Goal: Task Accomplishment & Management: Complete application form

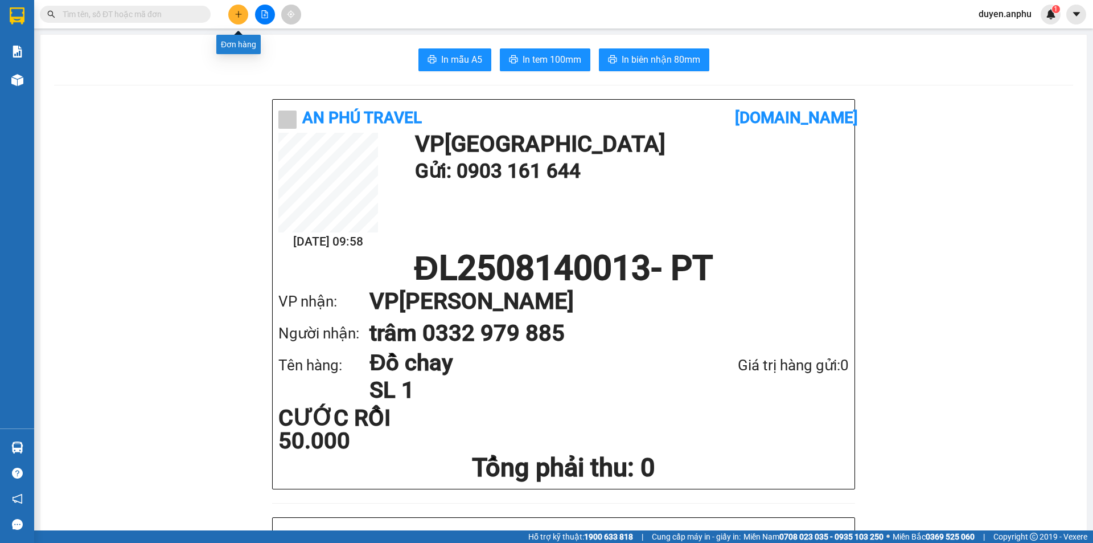
click at [243, 18] on button at bounding box center [238, 15] width 20 height 20
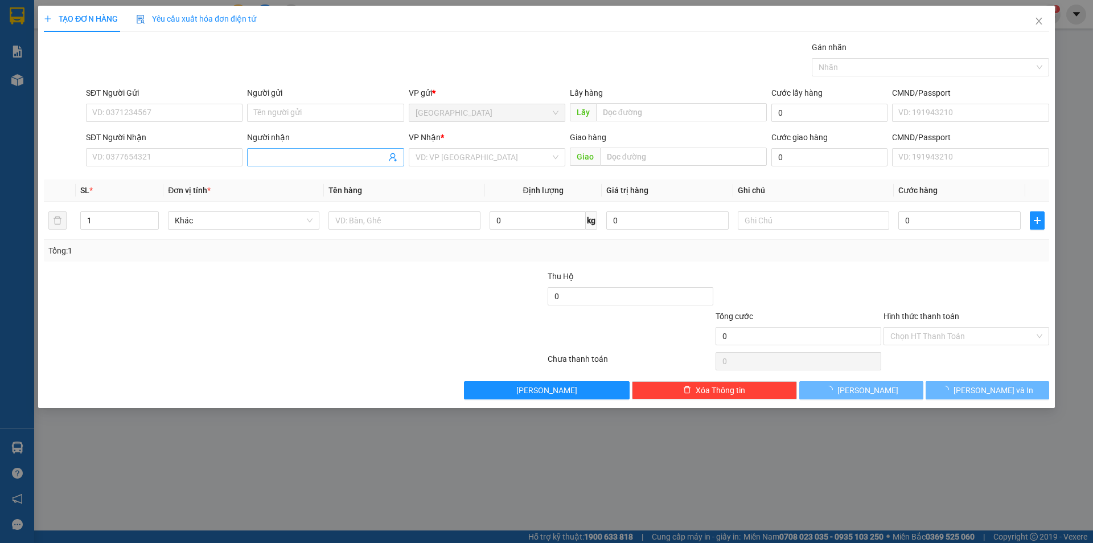
click at [267, 148] on span at bounding box center [325, 157] width 157 height 18
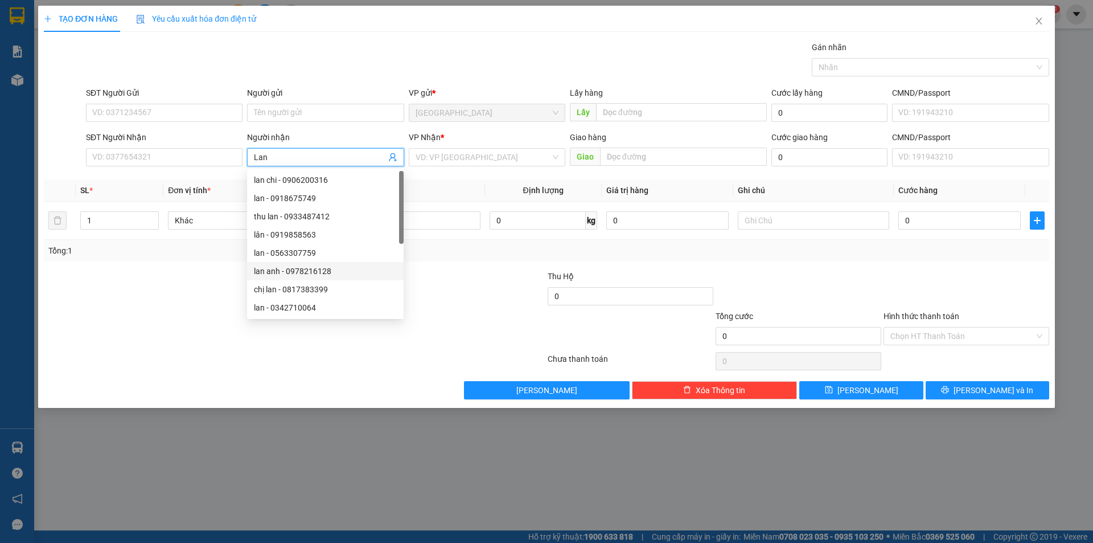
type input "Lan"
click at [460, 160] on input "search" at bounding box center [483, 157] width 135 height 17
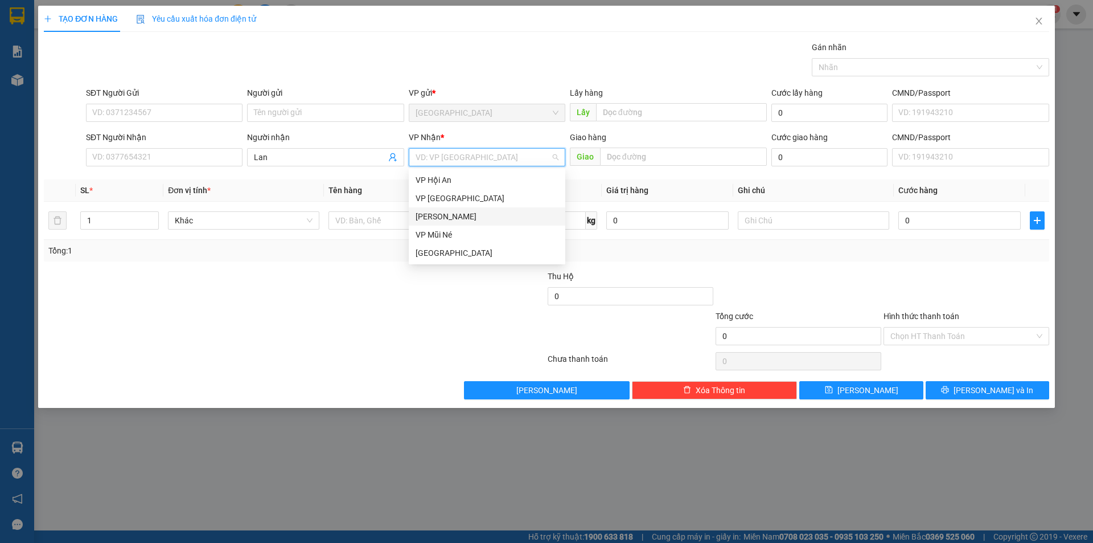
click at [441, 211] on div "[PERSON_NAME]" at bounding box center [487, 216] width 143 height 13
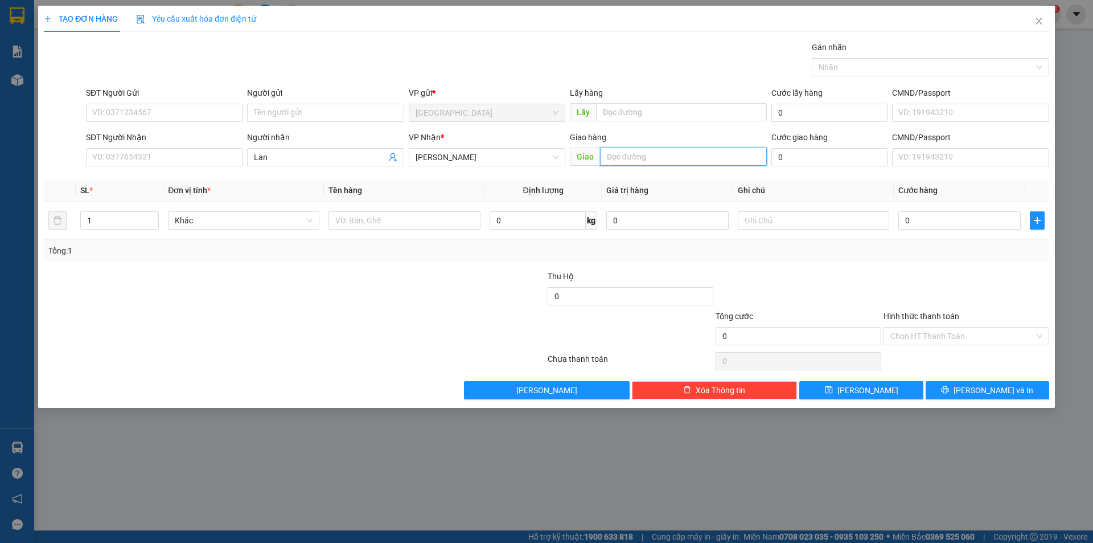
click at [633, 159] on input "text" at bounding box center [683, 156] width 167 height 18
type input "MN"
drag, startPoint x: 109, startPoint y: 224, endPoint x: 0, endPoint y: 255, distance: 113.2
click at [0, 253] on div "TẠO ĐƠN HÀNG Yêu cầu xuất hóa đơn điện tử Transit Pickup Surcharge Ids Transit …" at bounding box center [546, 271] width 1093 height 543
type input "2"
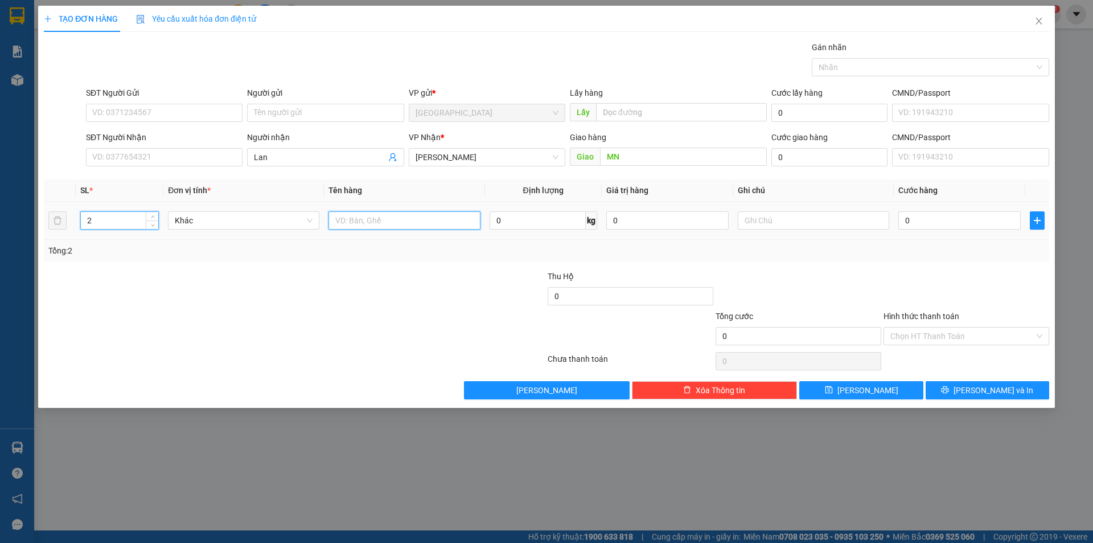
click at [350, 215] on input "text" at bounding box center [404, 220] width 151 height 18
type input "2h dâu"
type input "3"
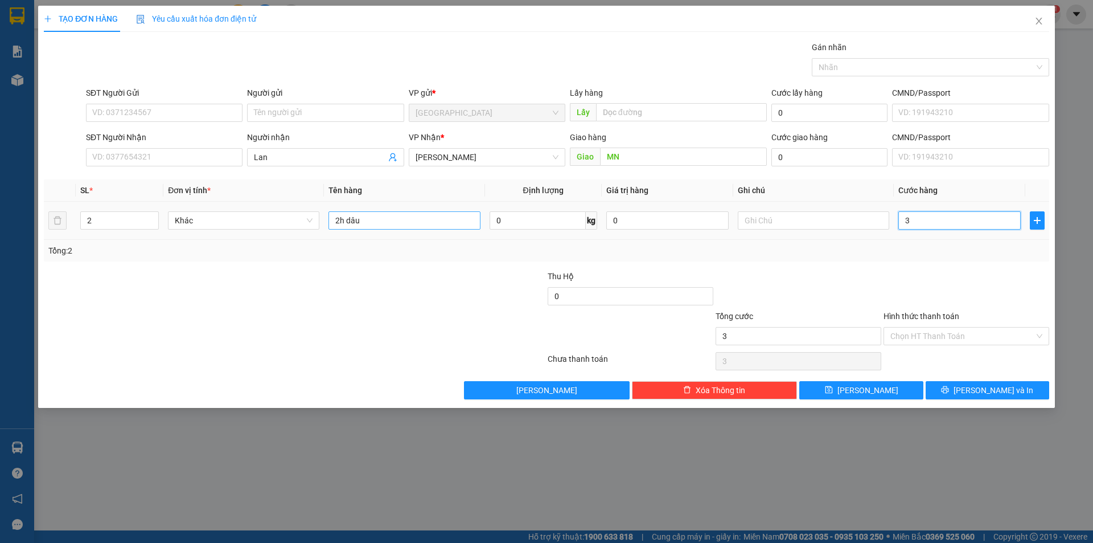
type input "30"
type input "30.000"
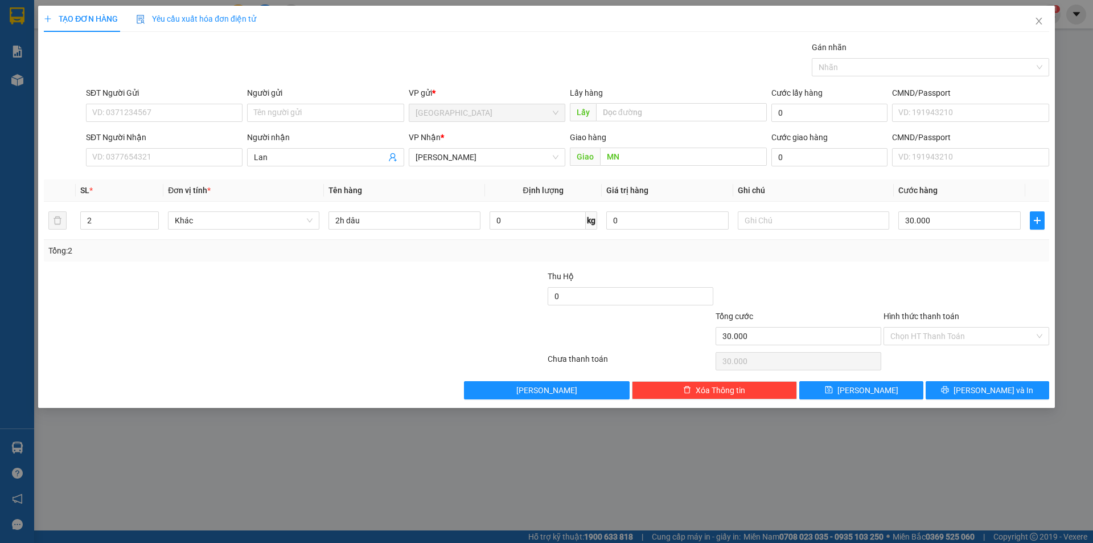
click at [949, 341] on input "Hình thức thanh toán" at bounding box center [963, 335] width 144 height 17
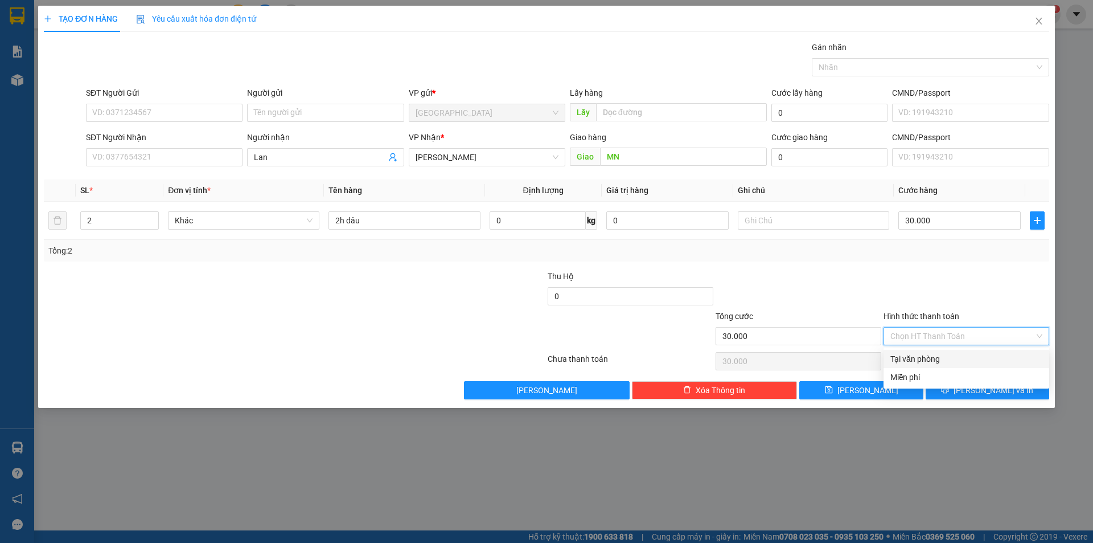
click at [929, 355] on div "Tại văn phòng" at bounding box center [967, 359] width 152 height 13
type input "0"
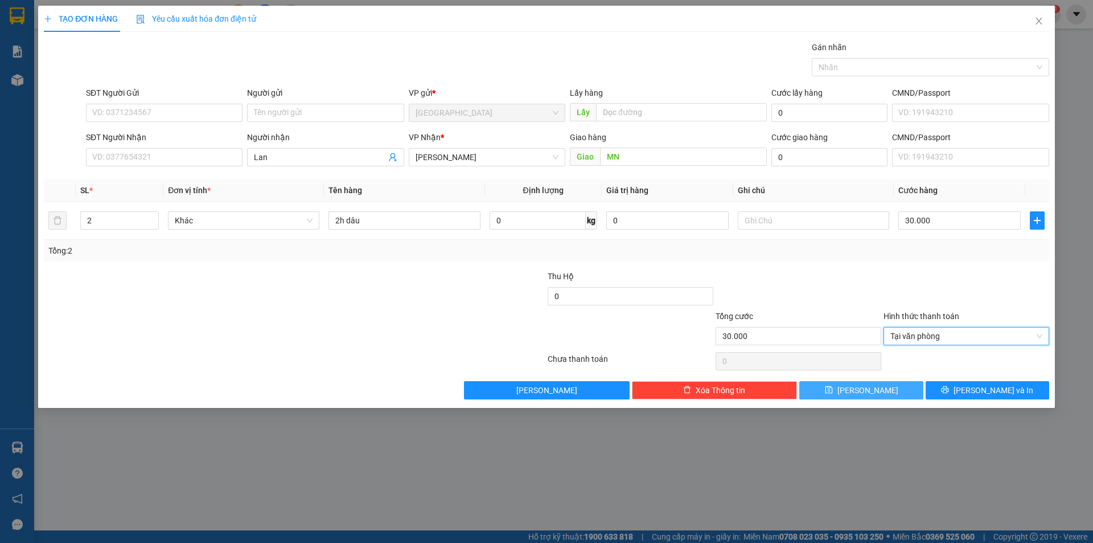
click at [886, 383] on button "[PERSON_NAME]" at bounding box center [862, 390] width 124 height 18
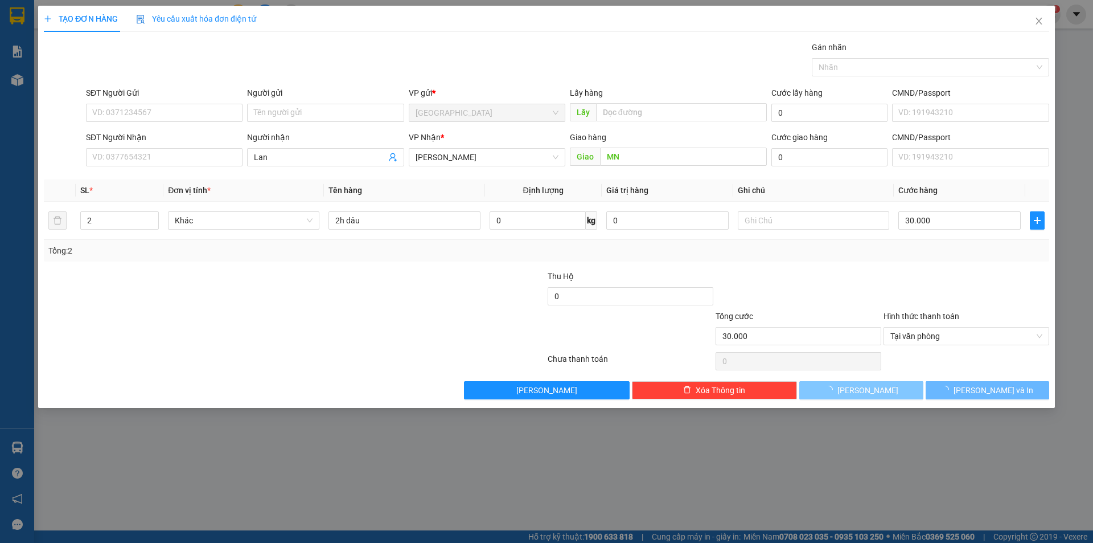
type input "1"
type input "0"
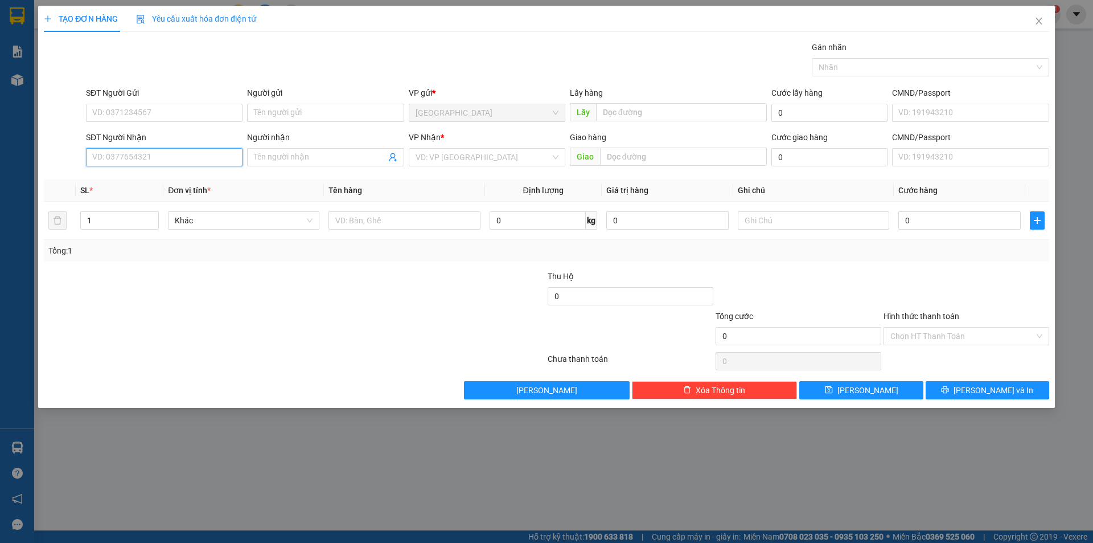
click at [146, 151] on input "SĐT Người Nhận" at bounding box center [164, 157] width 157 height 18
click at [134, 158] on input "SĐT Người Nhận" at bounding box center [164, 157] width 157 height 18
click at [149, 155] on input "SĐT Người Nhận" at bounding box center [164, 157] width 157 height 18
type input "0919205766"
click at [476, 160] on input "search" at bounding box center [483, 157] width 135 height 17
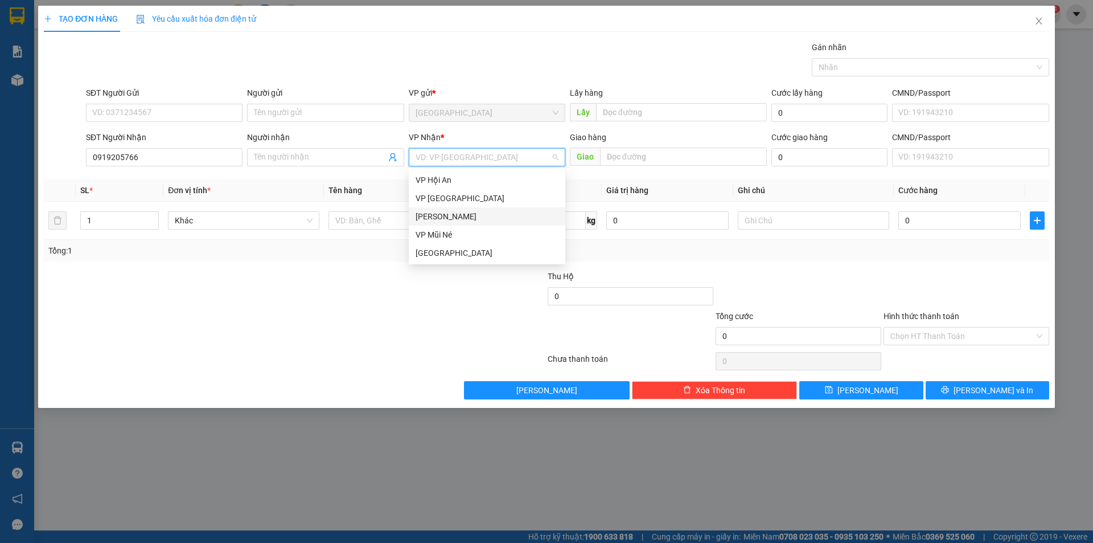
click at [453, 219] on div "[PERSON_NAME]" at bounding box center [487, 216] width 143 height 13
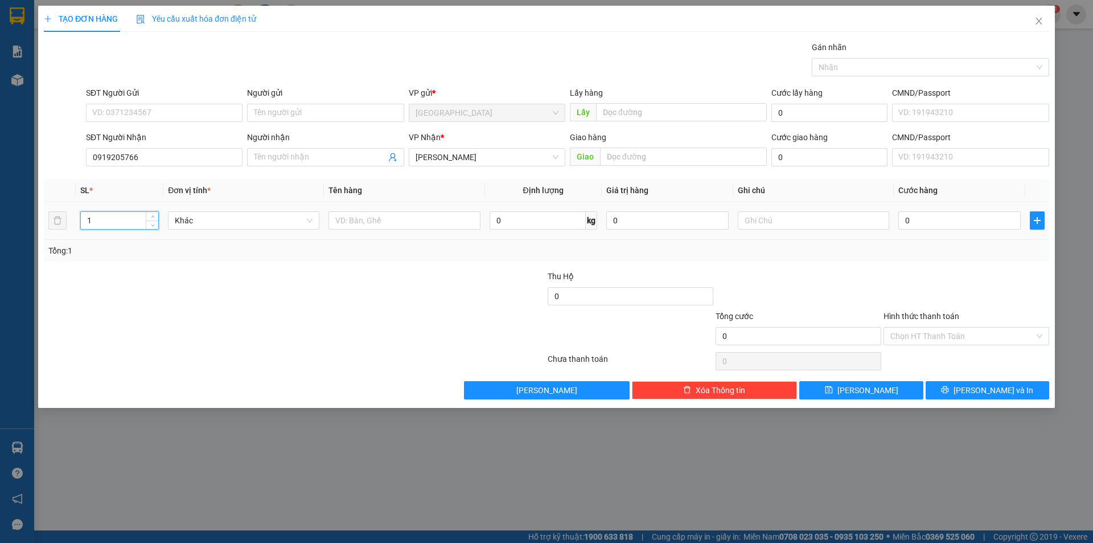
drag, startPoint x: 129, startPoint y: 221, endPoint x: 0, endPoint y: 218, distance: 128.7
click at [0, 218] on div "TẠO ĐƠN HÀNG Yêu cầu xuất hóa đơn điện tử Transit Pickup Surcharge Ids Transit …" at bounding box center [546, 271] width 1093 height 543
type input "5"
click at [425, 224] on input "text" at bounding box center [404, 220] width 151 height 18
type input "vali"
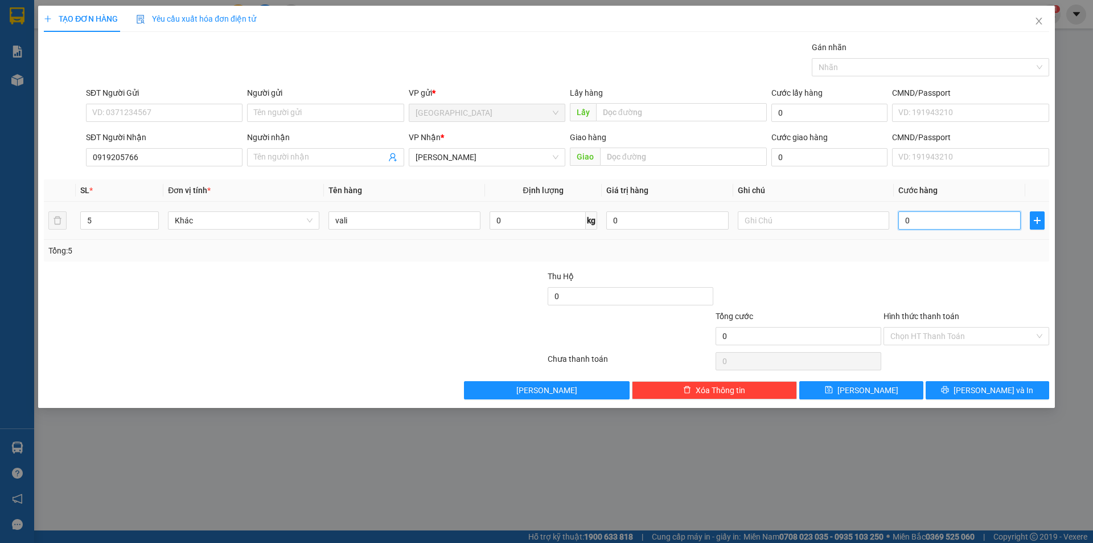
click at [934, 218] on input "0" at bounding box center [960, 220] width 122 height 18
type input "3"
type input "30"
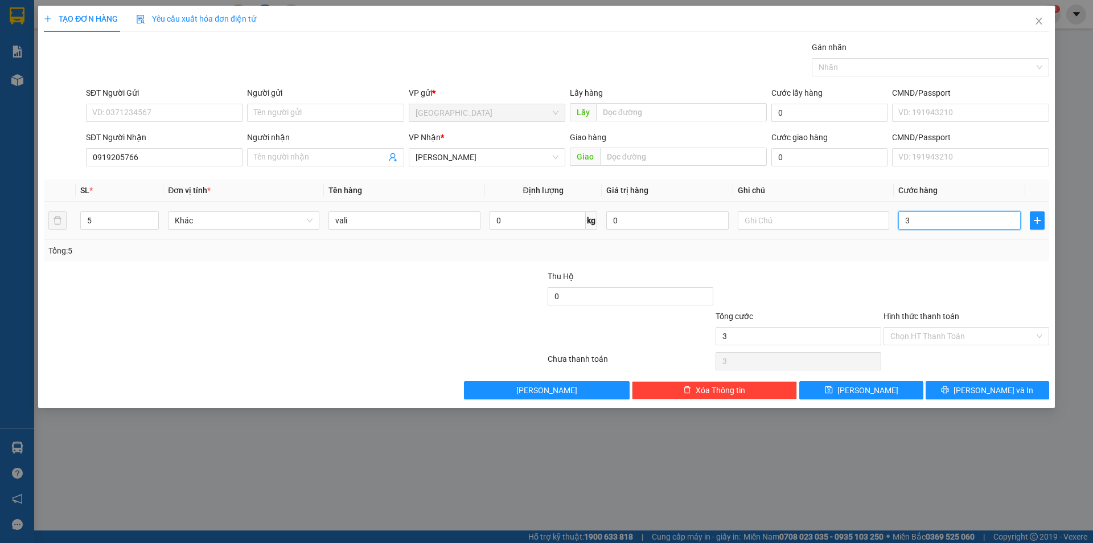
type input "30"
type input "300"
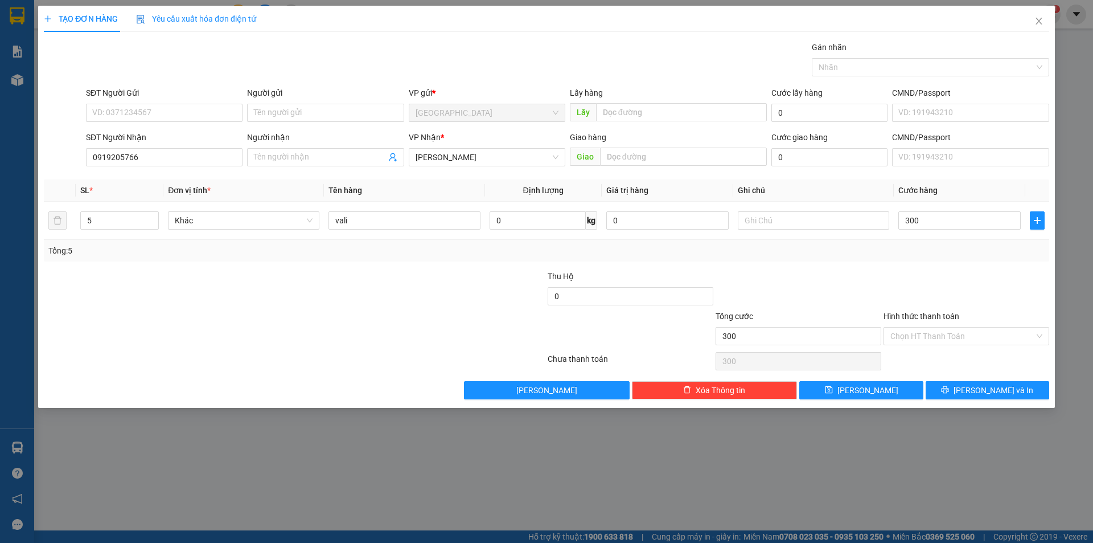
type input "300.000"
click at [919, 286] on div at bounding box center [967, 290] width 168 height 40
click at [949, 337] on input "Hình thức thanh toán" at bounding box center [963, 335] width 144 height 17
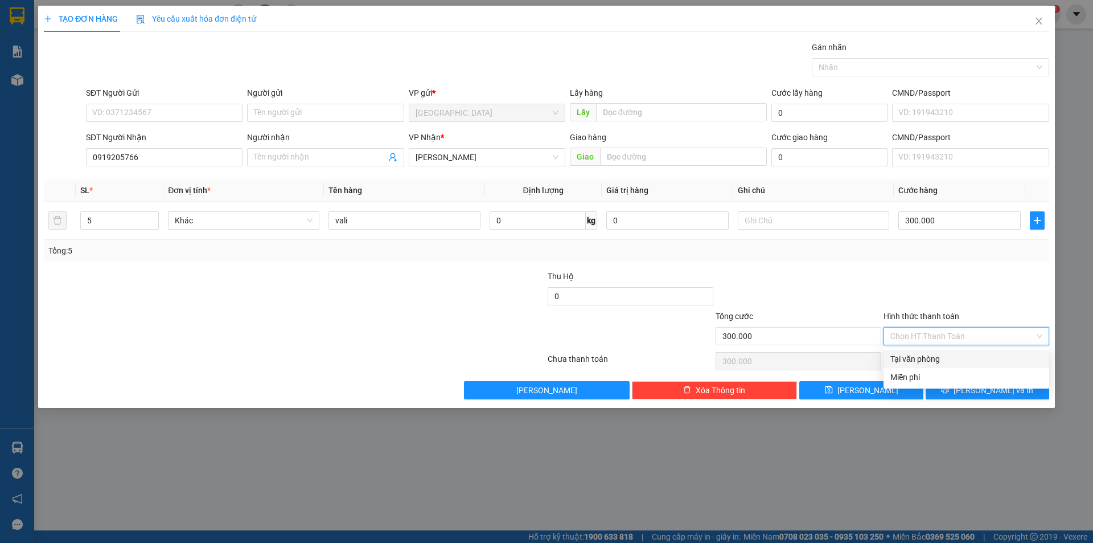
click at [926, 360] on div "Tại văn phòng" at bounding box center [967, 359] width 152 height 13
type input "0"
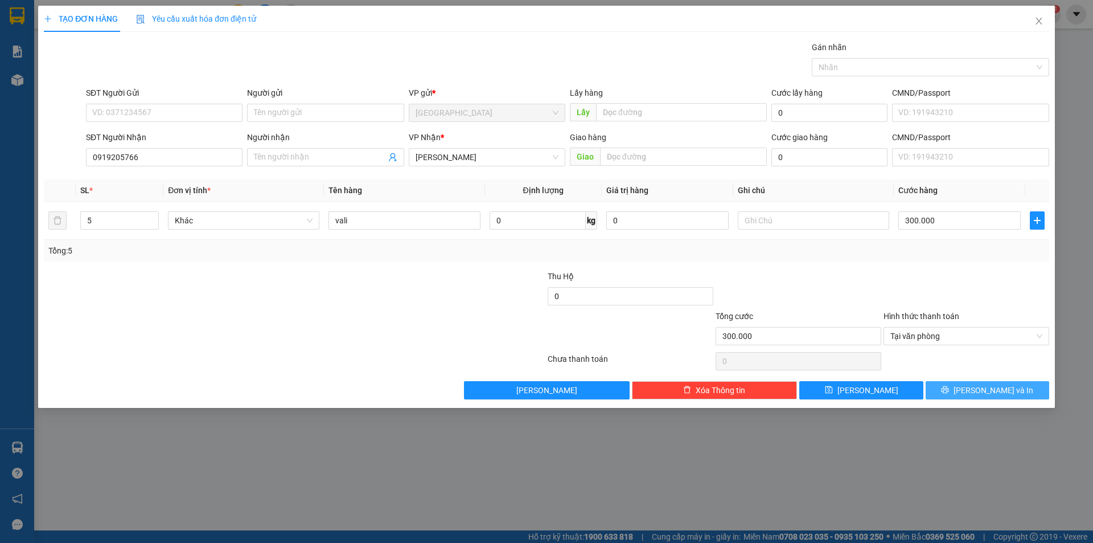
click at [949, 392] on icon "printer" at bounding box center [945, 390] width 8 height 8
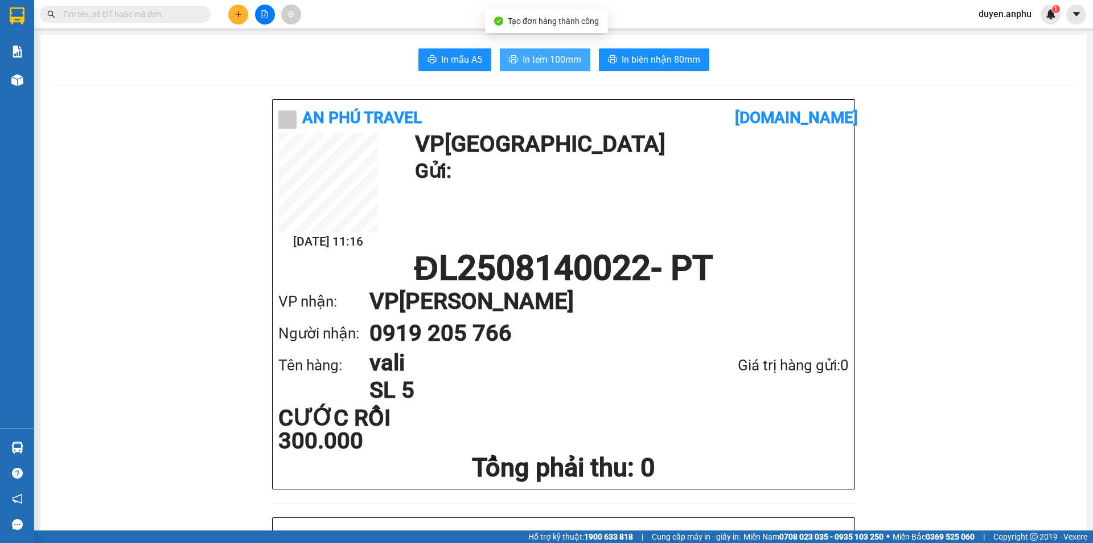
click at [550, 55] on span "In tem 100mm" at bounding box center [552, 59] width 59 height 14
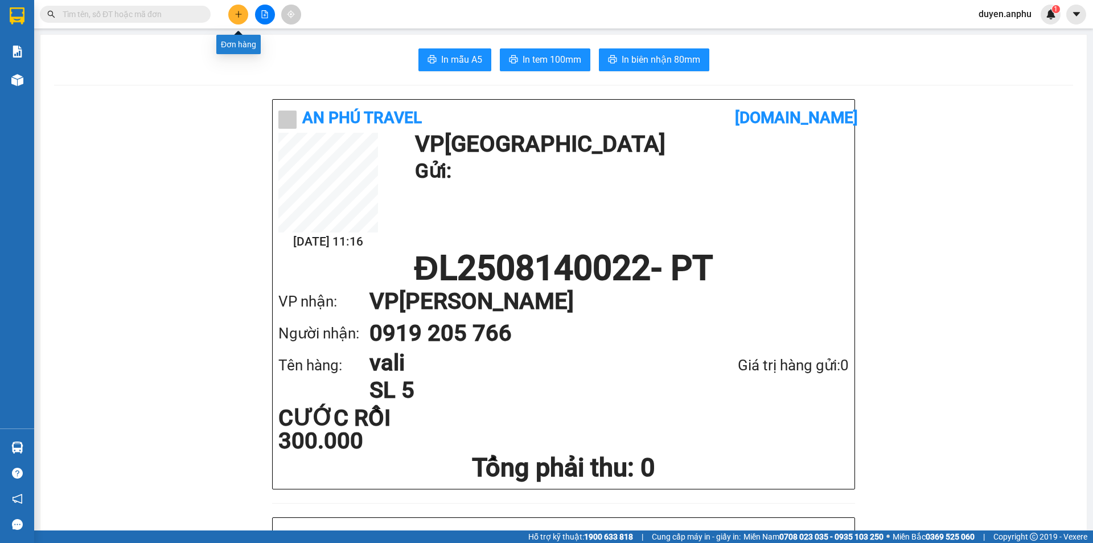
click at [240, 13] on icon "plus" at bounding box center [239, 14] width 8 height 8
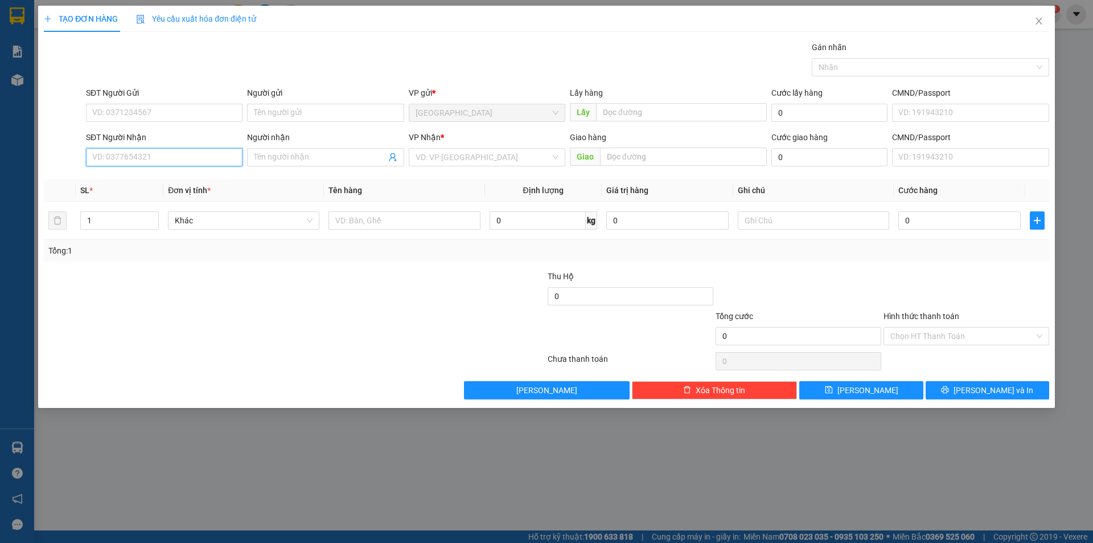
click at [153, 154] on input "SĐT Người Nhận" at bounding box center [164, 157] width 157 height 18
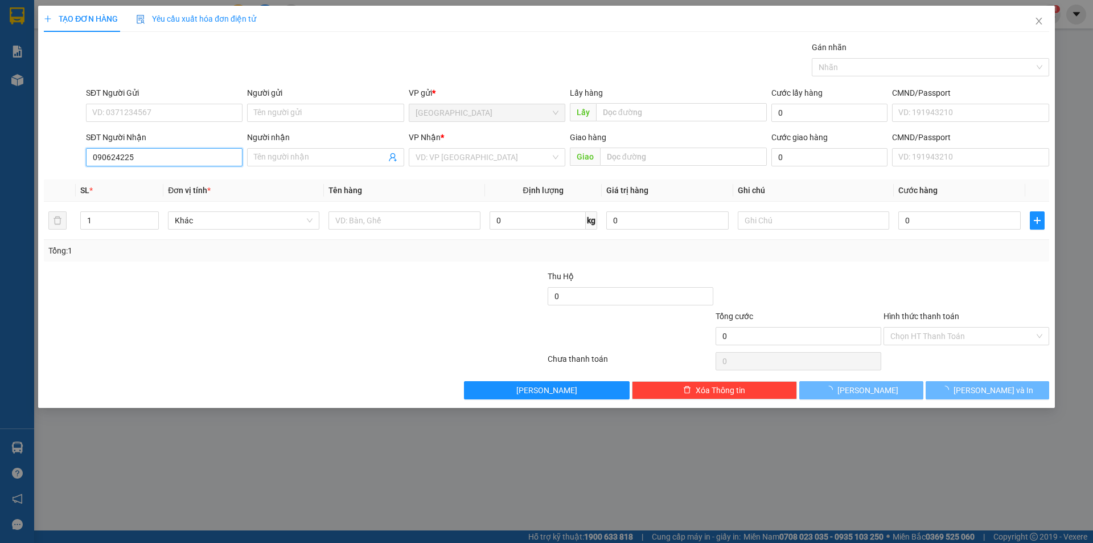
type input "0906242254"
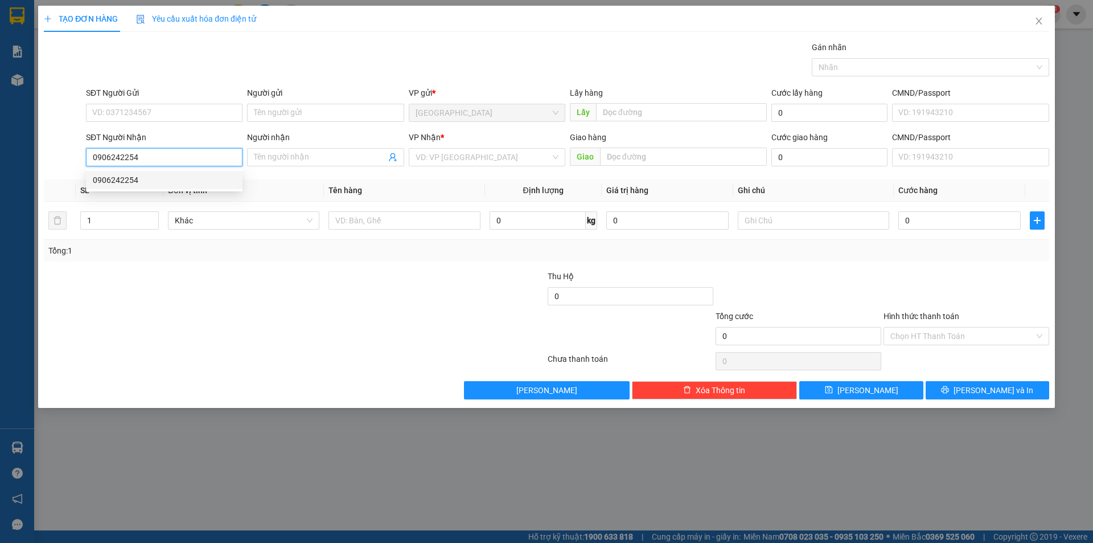
click at [158, 181] on div "0906242254" at bounding box center [164, 180] width 143 height 13
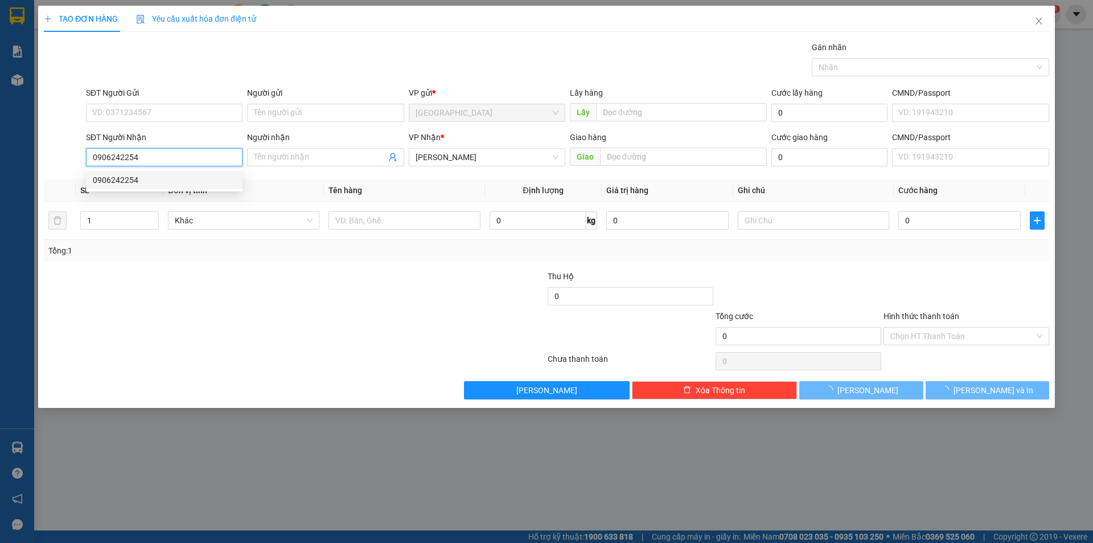
type input "60.000"
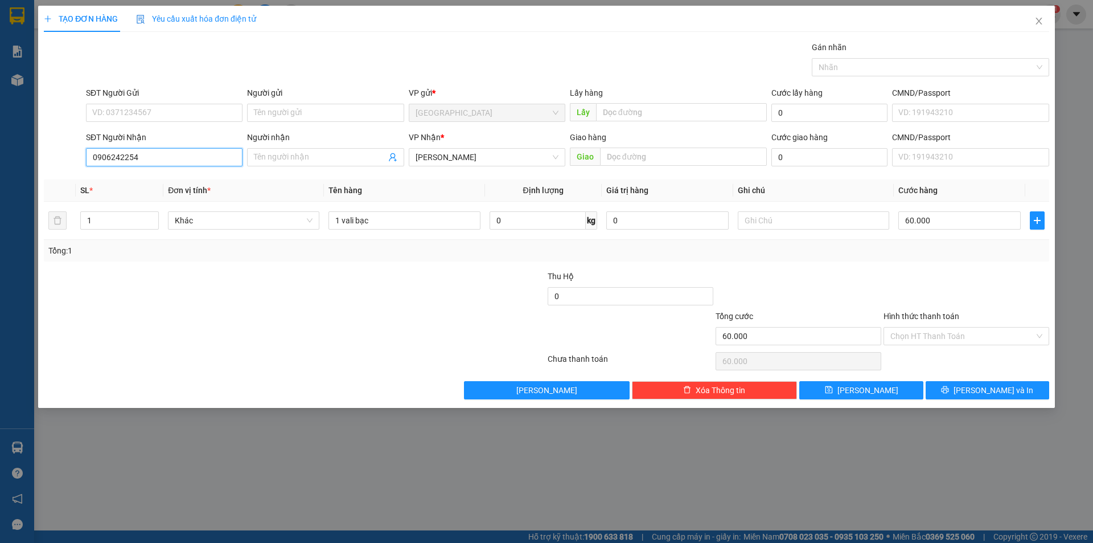
type input "0906242254"
drag, startPoint x: 993, startPoint y: 271, endPoint x: 1000, endPoint y: 289, distance: 19.7
drag, startPoint x: 1000, startPoint y: 289, endPoint x: 936, endPoint y: 338, distance: 81.2
click at [936, 338] on input "Hình thức thanh toán" at bounding box center [963, 335] width 144 height 17
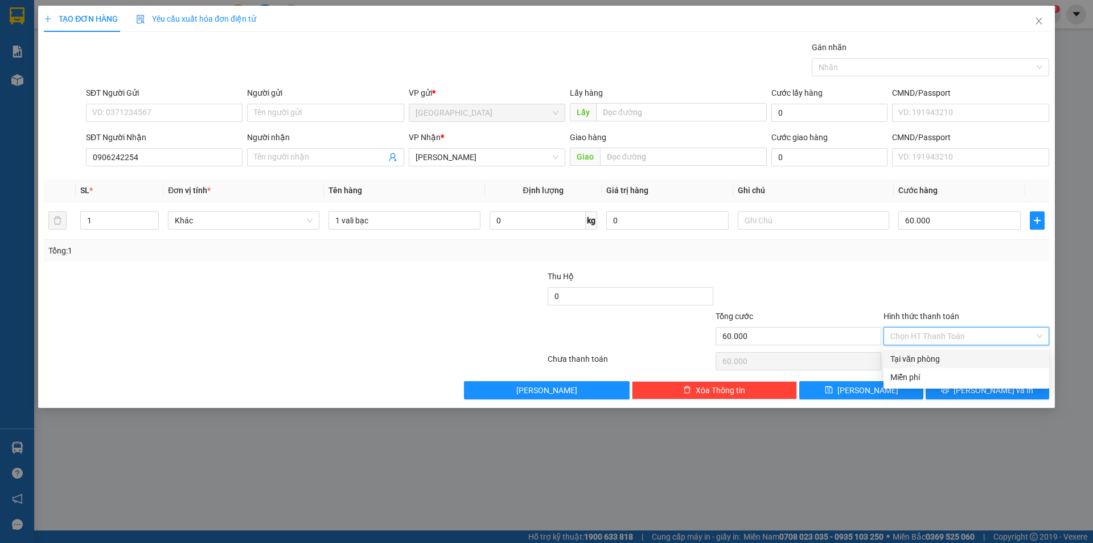
click at [921, 356] on div "Tại văn phòng" at bounding box center [967, 359] width 152 height 13
type input "0"
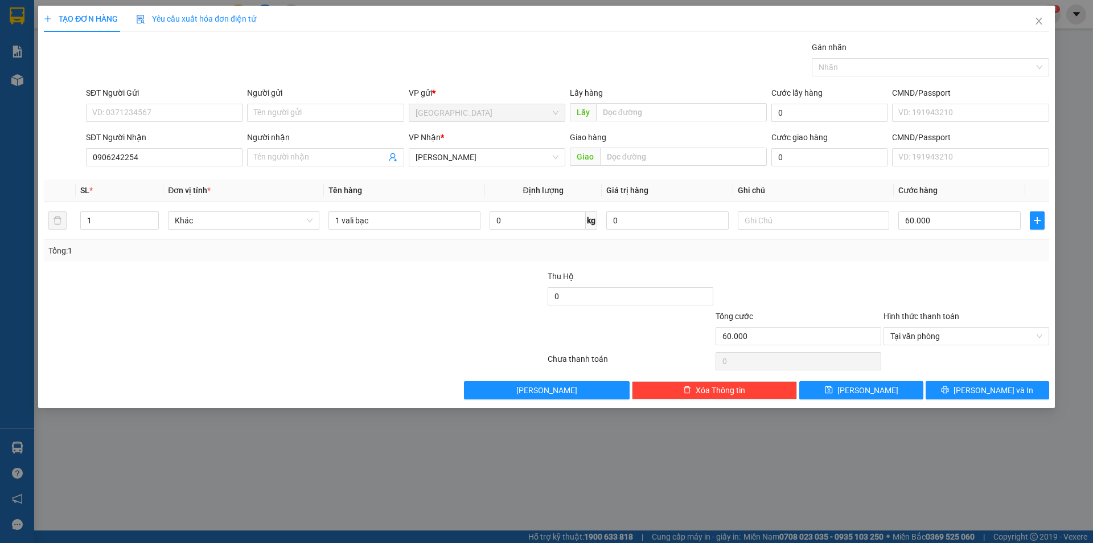
click at [960, 400] on div "TẠO ĐƠN HÀNG Yêu cầu xuất hóa đơn điện tử Transit Pickup Surcharge Ids Transit …" at bounding box center [546, 207] width 1017 height 402
click at [957, 391] on button "[PERSON_NAME] và In" at bounding box center [988, 390] width 124 height 18
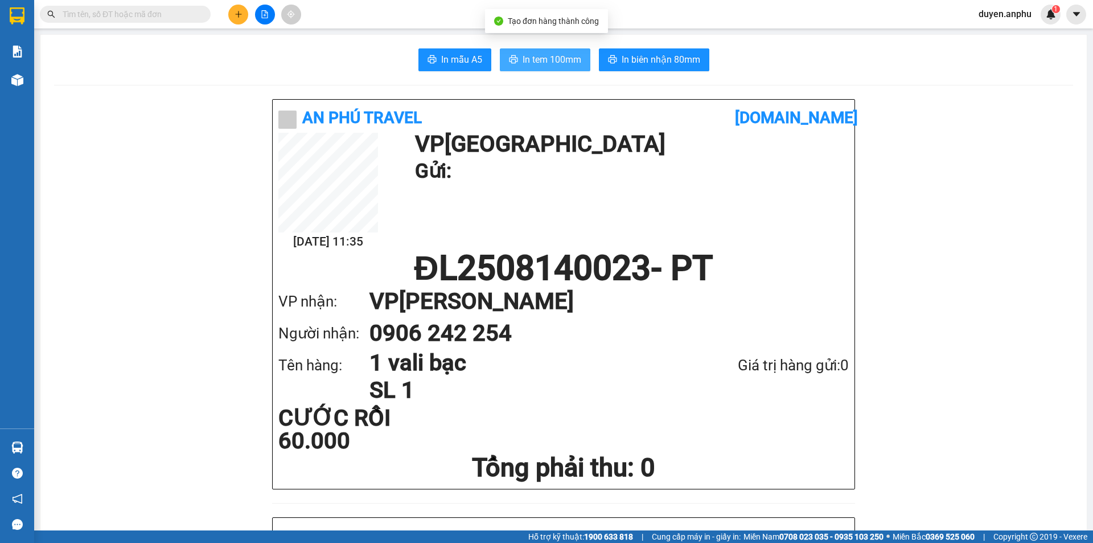
click at [534, 51] on button "In tem 100mm" at bounding box center [545, 59] width 91 height 23
click at [426, 213] on div "[DATE] 11:35 VP Đà Lạt Gửi:" at bounding box center [563, 192] width 571 height 118
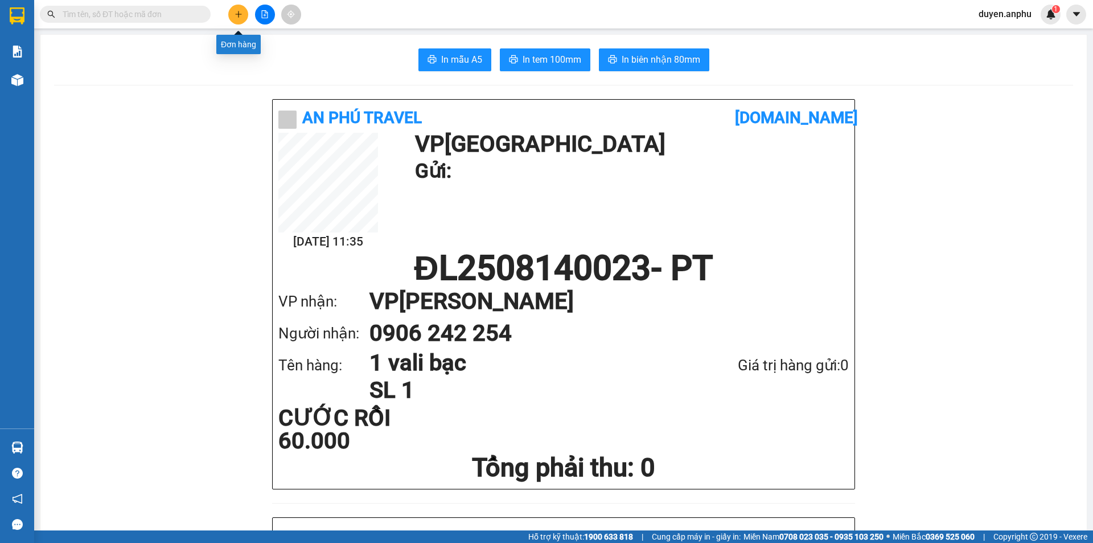
click at [240, 18] on button at bounding box center [238, 15] width 20 height 20
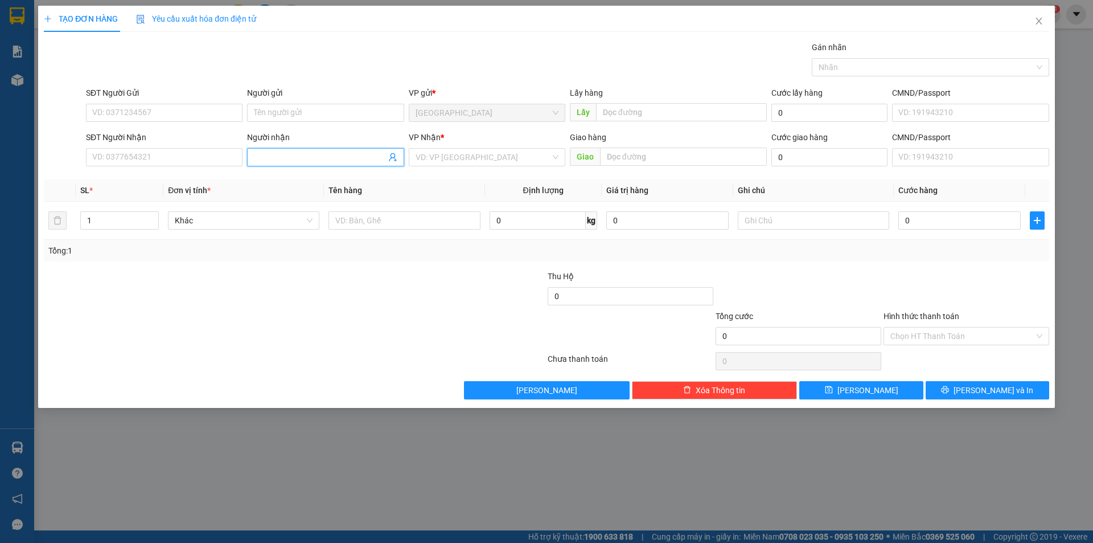
click at [298, 150] on span at bounding box center [325, 157] width 157 height 18
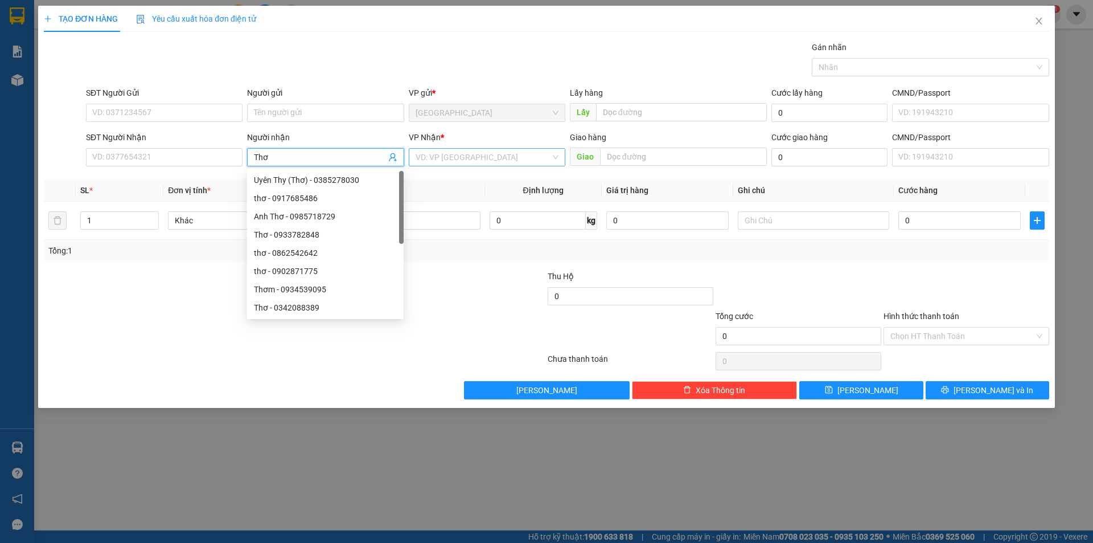
type input "Thơ"
click at [515, 158] on input "search" at bounding box center [483, 157] width 135 height 17
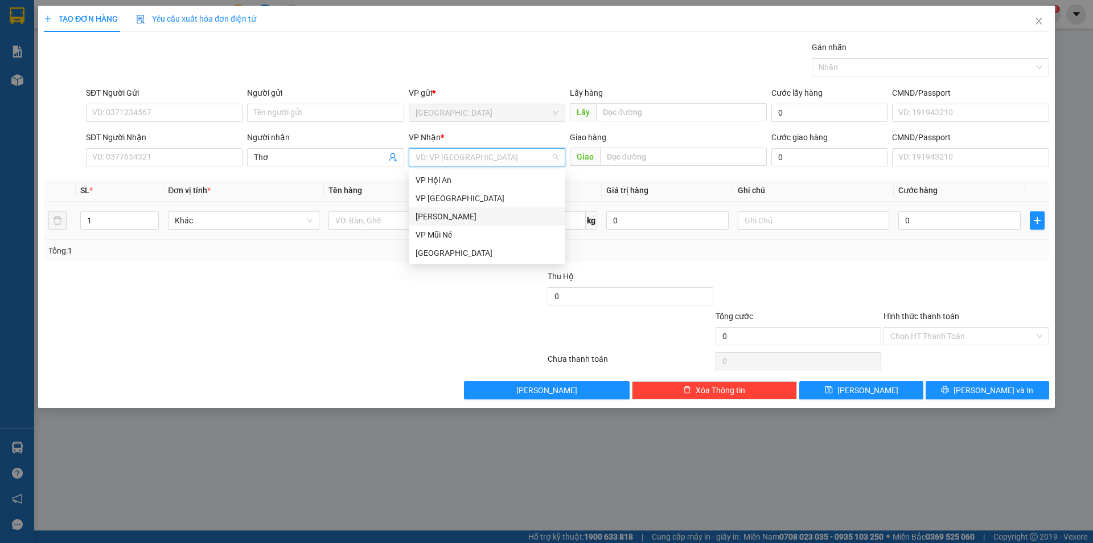
drag, startPoint x: 468, startPoint y: 219, endPoint x: 444, endPoint y: 210, distance: 25.6
click at [468, 219] on div "[PERSON_NAME]" at bounding box center [487, 216] width 143 height 13
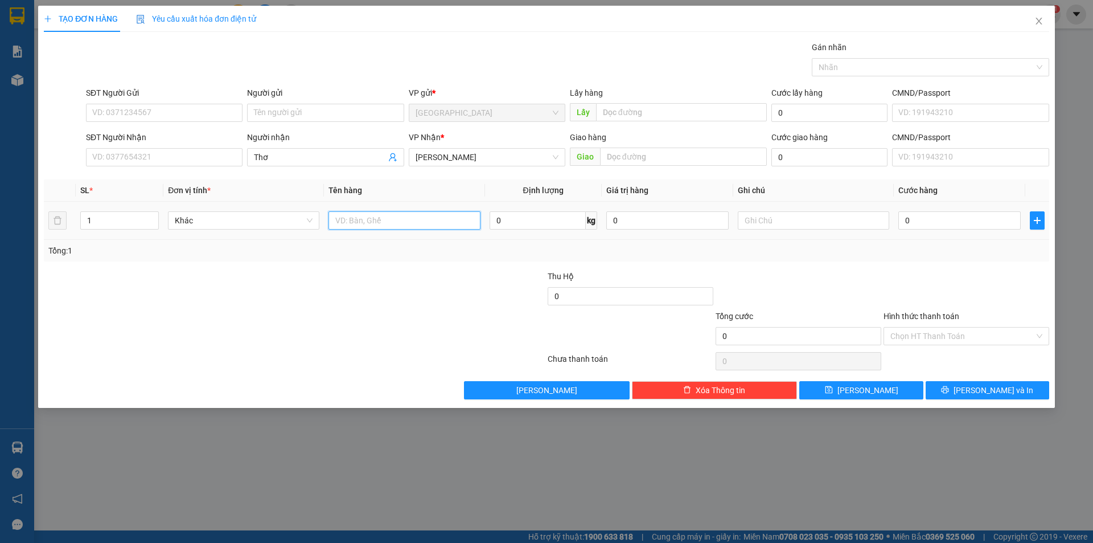
click at [420, 218] on input "text" at bounding box center [404, 220] width 151 height 18
type input "1t đậu"
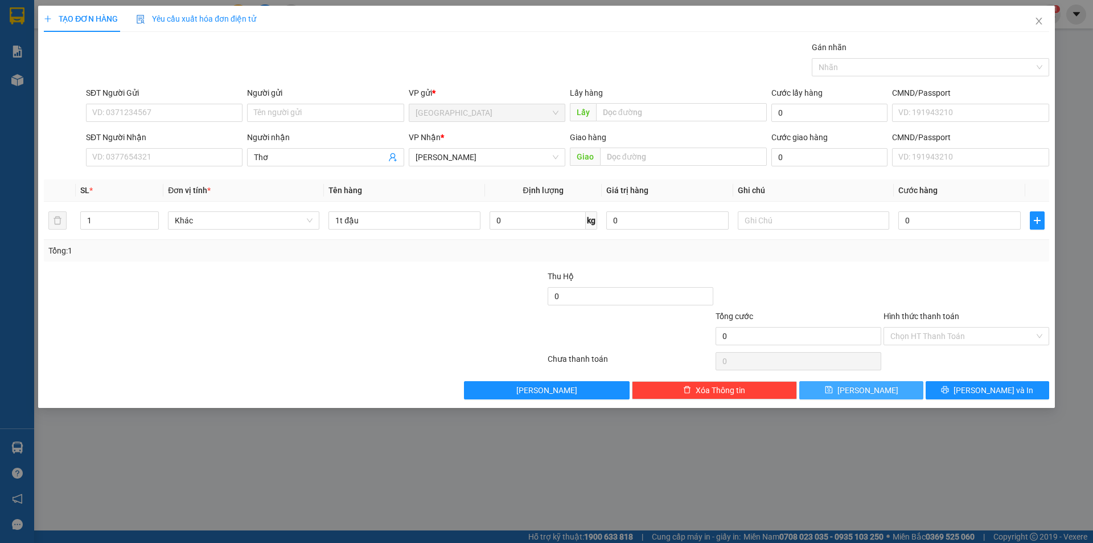
click at [871, 392] on span "[PERSON_NAME]" at bounding box center [868, 390] width 61 height 13
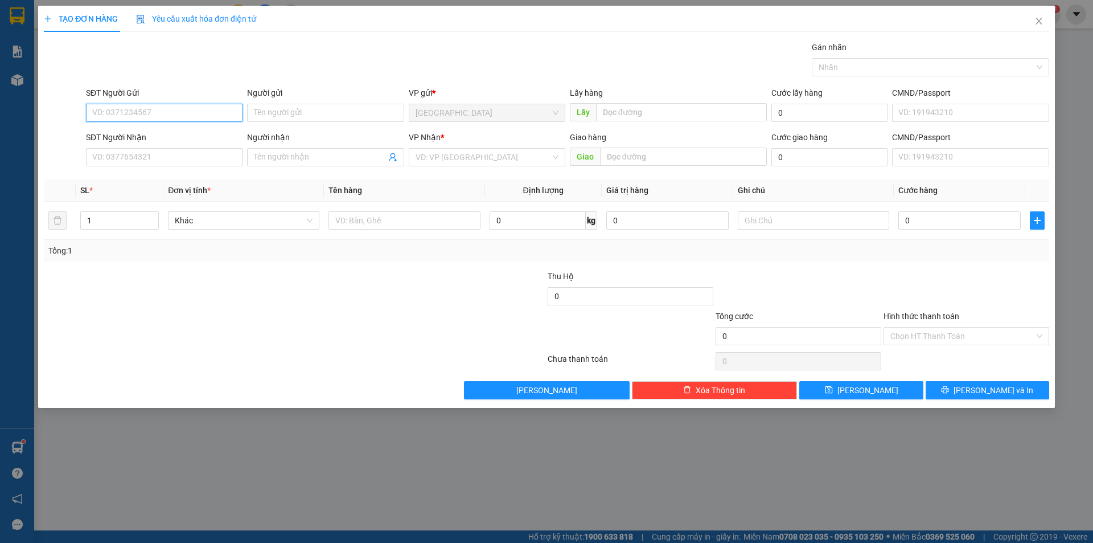
click at [129, 114] on input "SĐT Người Gửi" at bounding box center [164, 113] width 157 height 18
type input "0934562479"
drag, startPoint x: 105, startPoint y: 134, endPoint x: 113, endPoint y: 126, distance: 11.3
click at [106, 130] on div "0934562479" at bounding box center [164, 135] width 143 height 13
type input "0373060626"
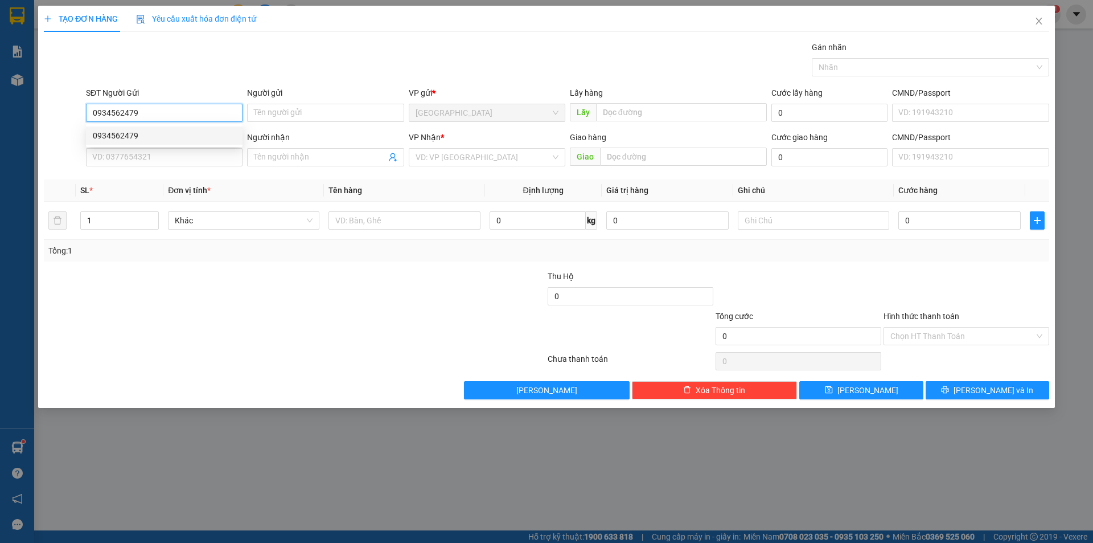
type input "Phương"
type input "30.000"
type input "0934562479"
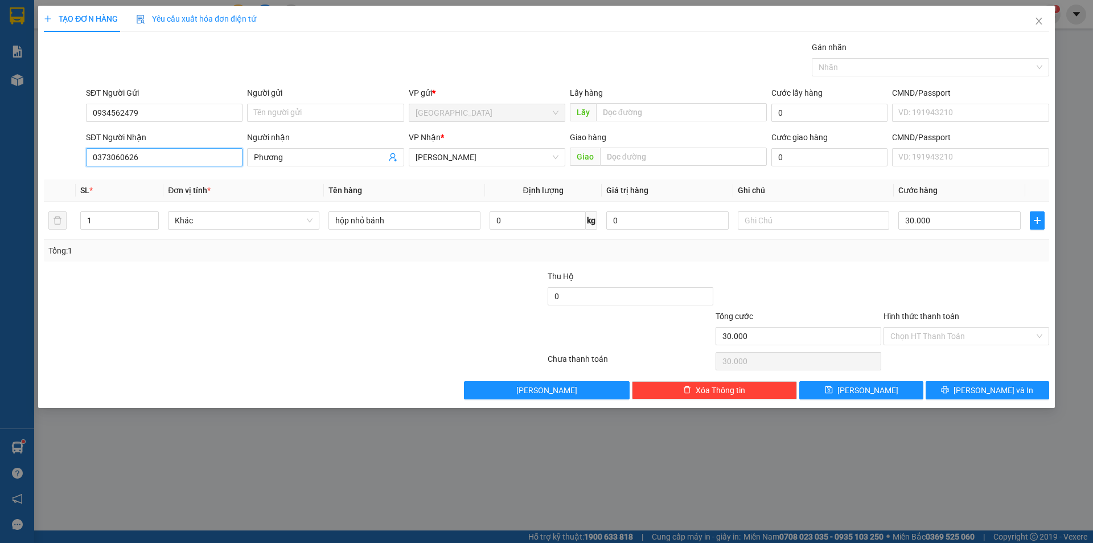
drag, startPoint x: 155, startPoint y: 158, endPoint x: 0, endPoint y: 172, distance: 155.5
click at [0, 177] on div "TẠO ĐƠN HÀNG Yêu cầu xuất hóa đơn điện tử Transit Pickup Surcharge Ids Transit …" at bounding box center [546, 271] width 1093 height 543
type input "0974749902"
drag, startPoint x: 318, startPoint y: 161, endPoint x: 60, endPoint y: 174, distance: 258.3
click at [60, 174] on div "Transit Pickup Surcharge Ids Transit Deliver Surcharge Ids Transit Deliver Surc…" at bounding box center [547, 220] width 1006 height 358
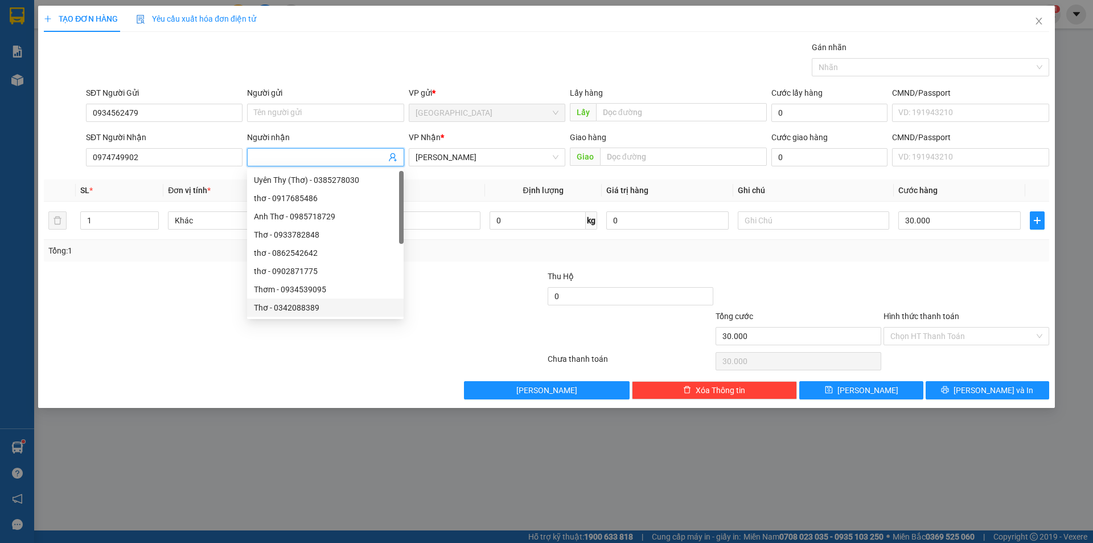
click at [200, 362] on div at bounding box center [295, 361] width 504 height 23
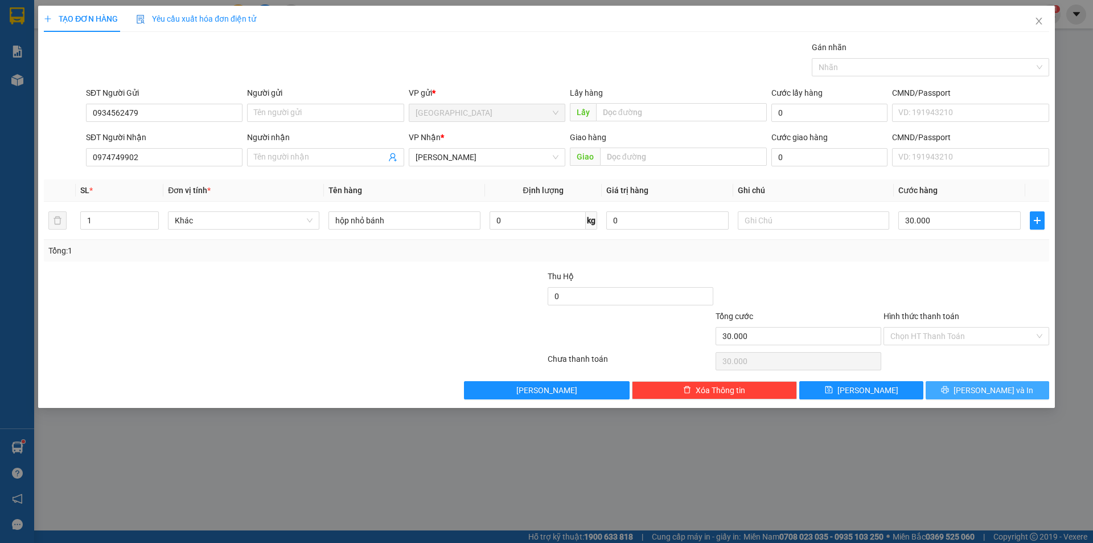
drag, startPoint x: 957, startPoint y: 384, endPoint x: 950, endPoint y: 378, distance: 9.3
click at [957, 383] on button "[PERSON_NAME] và In" at bounding box center [988, 390] width 124 height 18
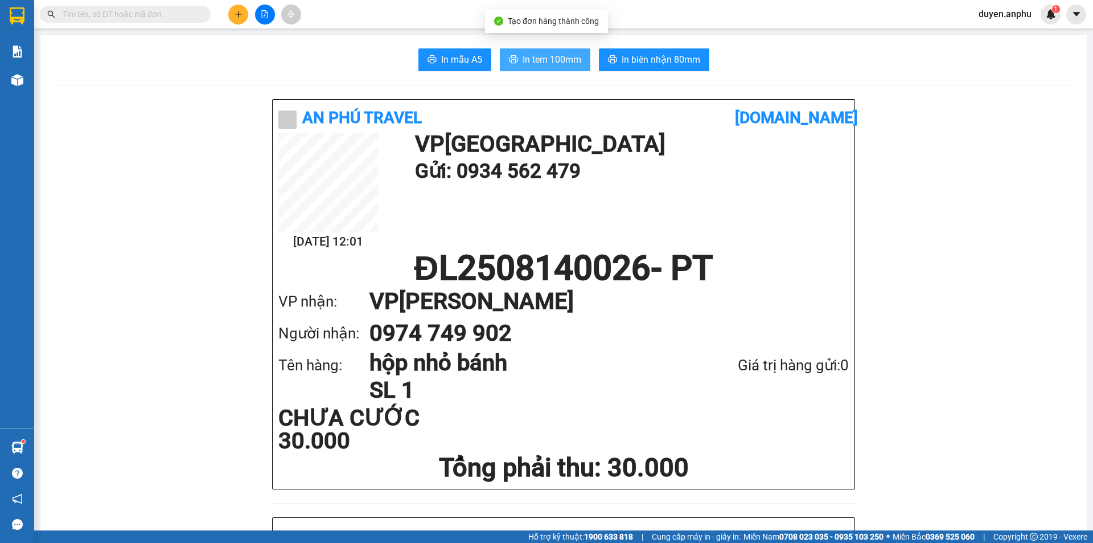
click at [542, 68] on button "In tem 100mm" at bounding box center [545, 59] width 91 height 23
click at [527, 61] on span "In tem 100mm" at bounding box center [552, 59] width 59 height 14
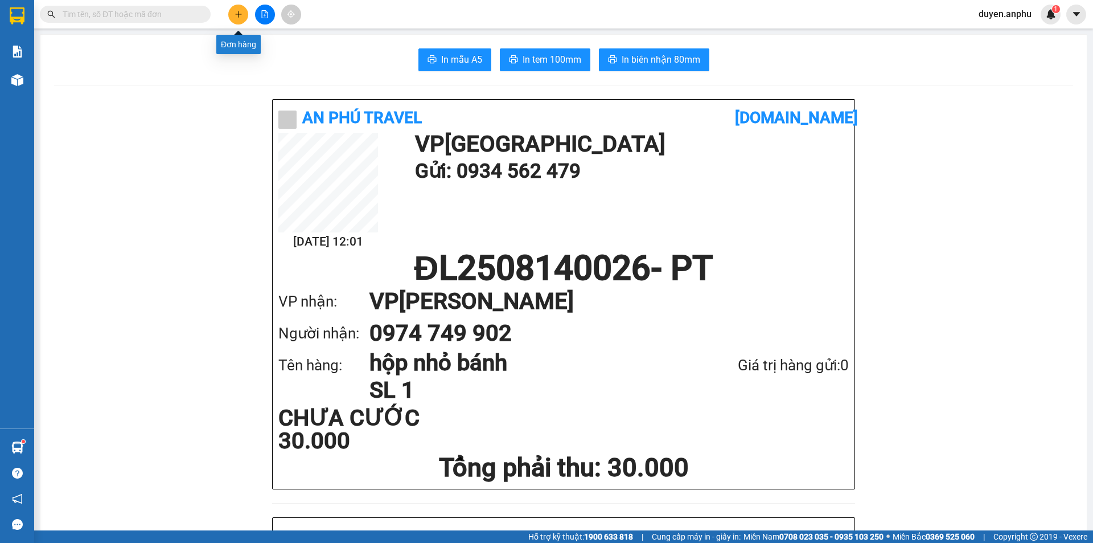
click at [232, 9] on button at bounding box center [238, 15] width 20 height 20
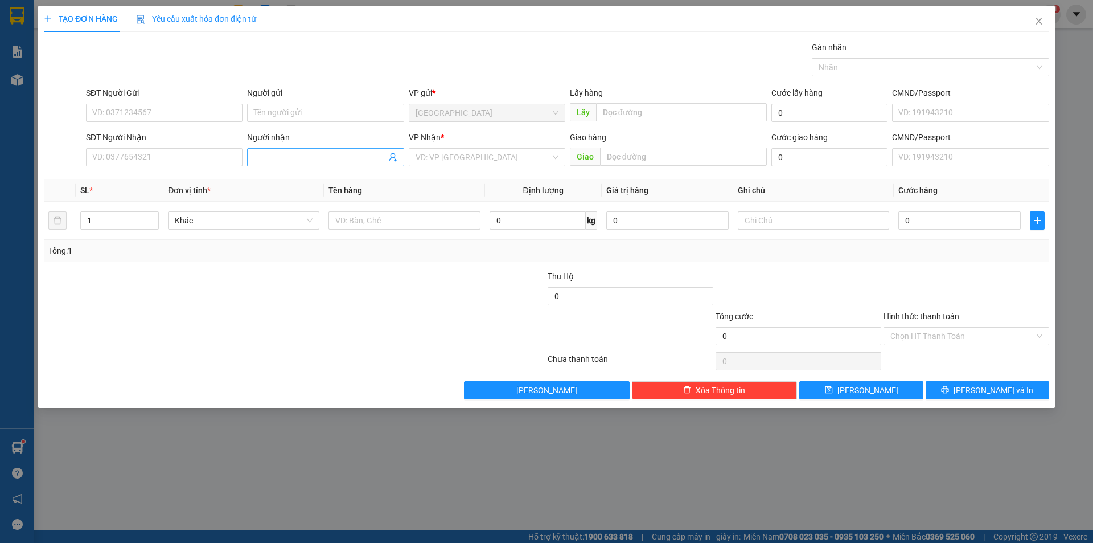
click at [294, 156] on input "Người nhận" at bounding box center [320, 157] width 132 height 13
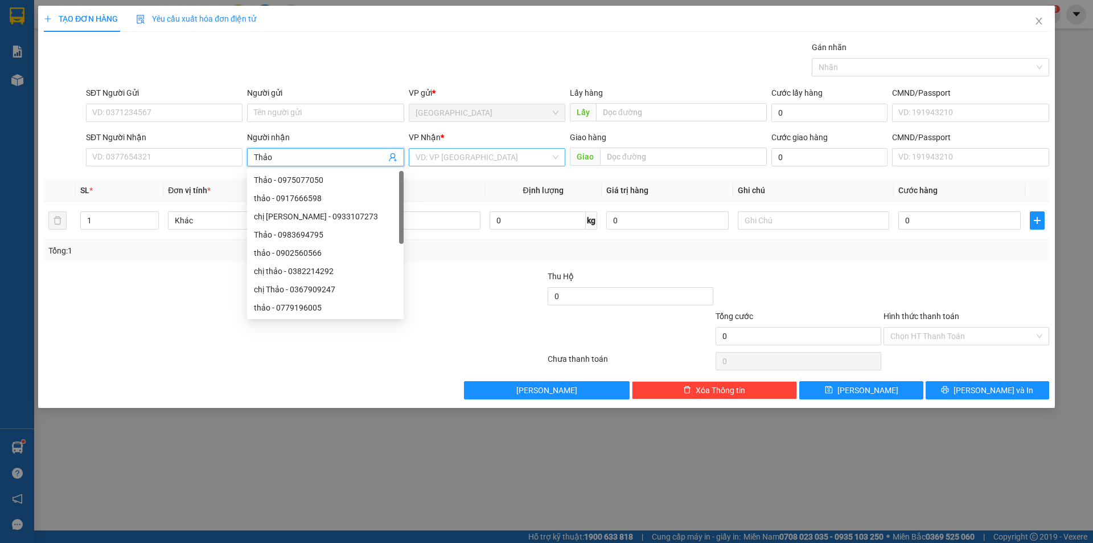
type input "Thảo"
drag, startPoint x: 456, startPoint y: 158, endPoint x: 450, endPoint y: 165, distance: 8.9
click at [453, 163] on input "search" at bounding box center [483, 157] width 135 height 17
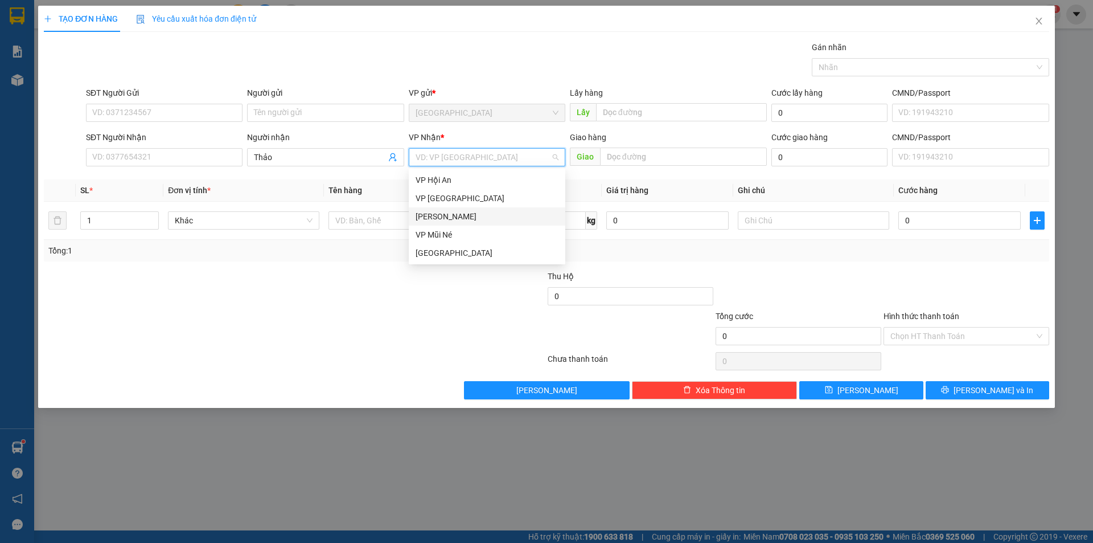
click at [423, 220] on div "[PERSON_NAME]" at bounding box center [487, 216] width 143 height 13
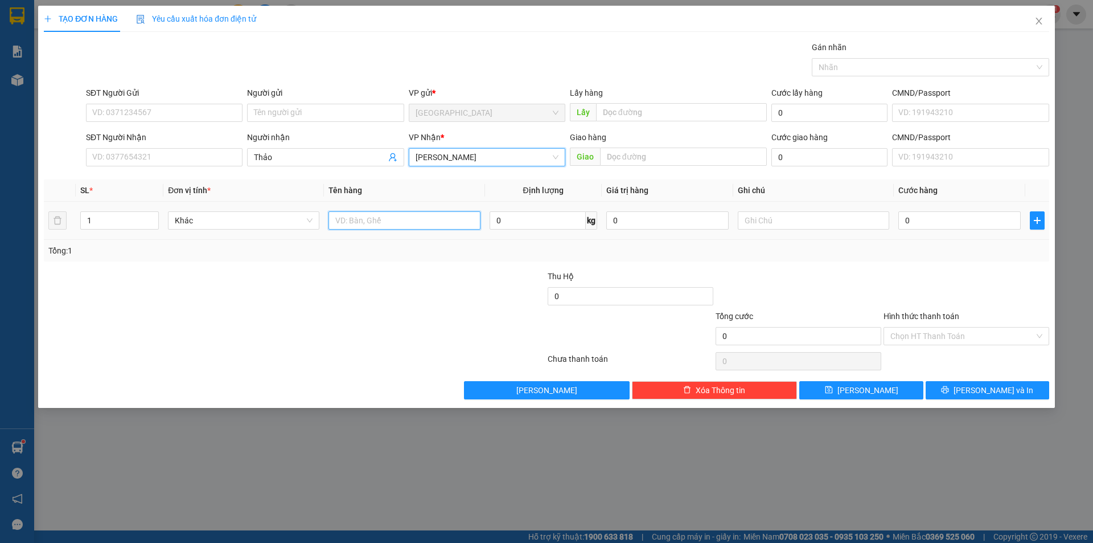
click at [380, 223] on input "text" at bounding box center [404, 220] width 151 height 18
type input "1h dâu"
type input "3"
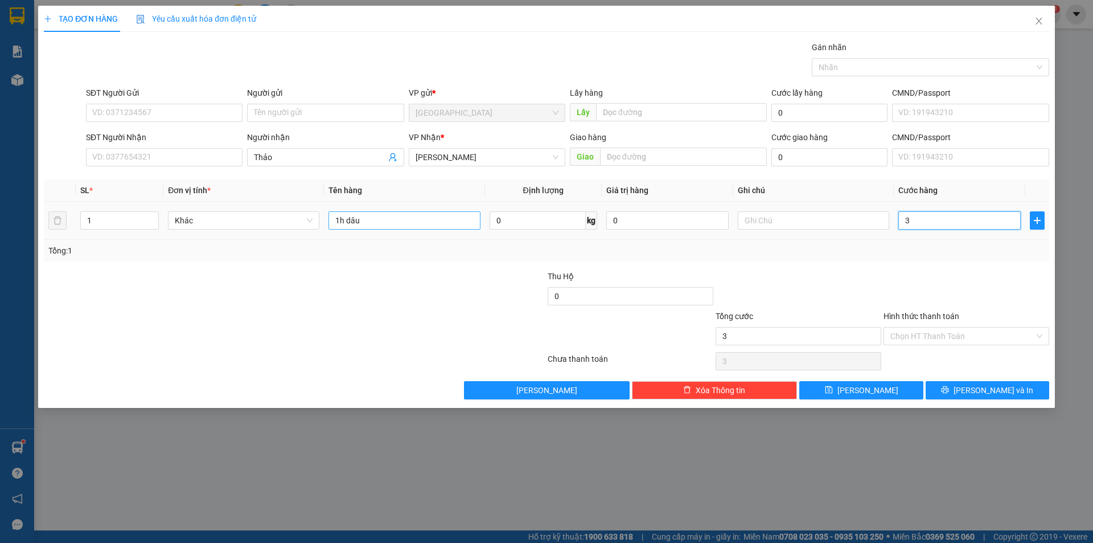
type input "30"
type input "30.000"
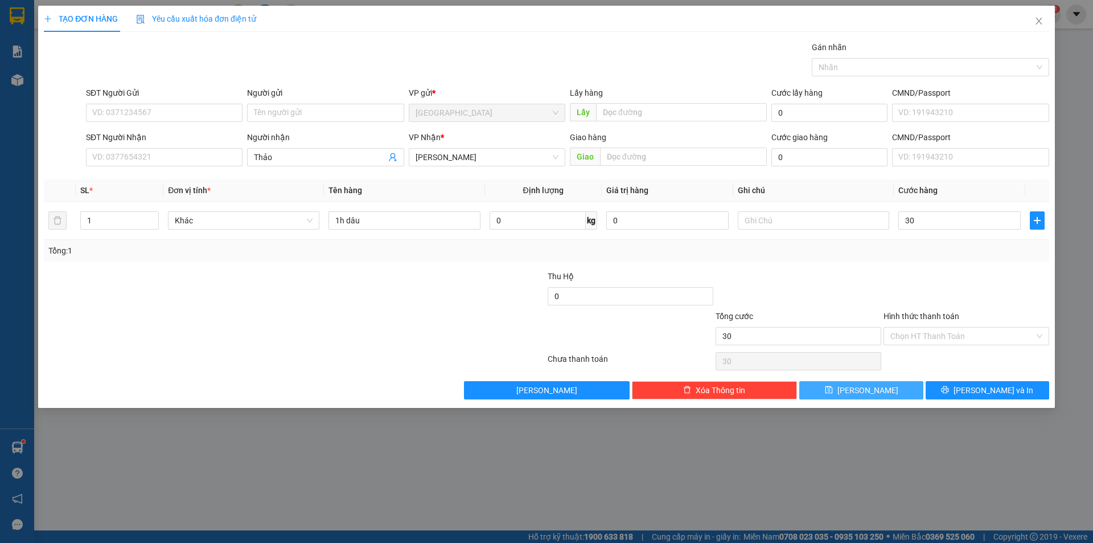
type input "30.000"
click at [866, 389] on span "[PERSON_NAME]" at bounding box center [868, 390] width 61 height 13
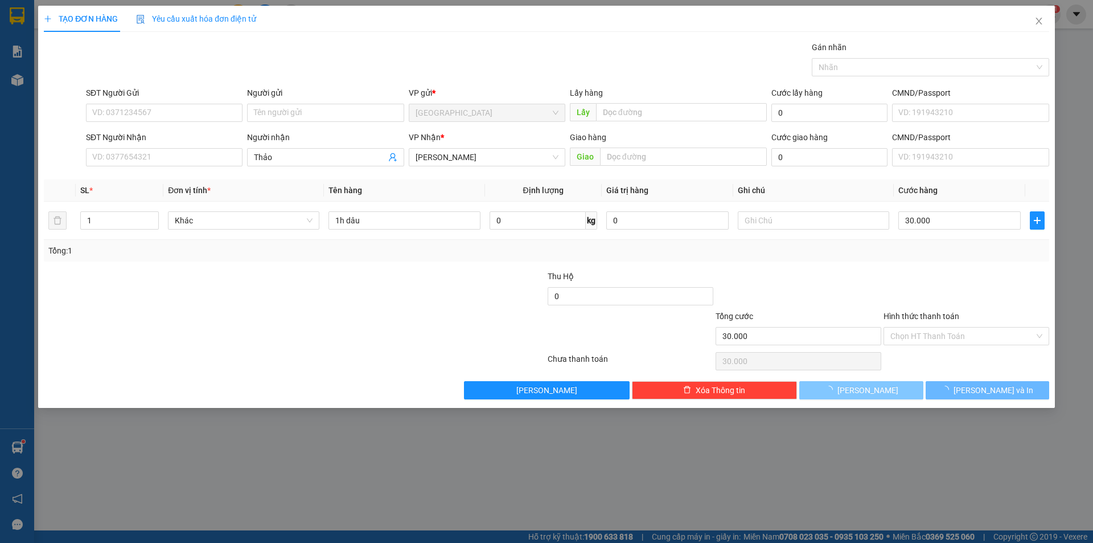
type input "0"
